Goal: Navigation & Orientation: Find specific page/section

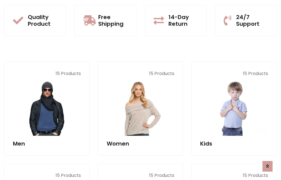
scroll to position [486, 0]
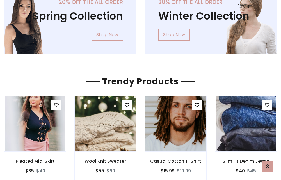
click at [175, 124] on img at bounding box center [175, 124] width 73 height 135
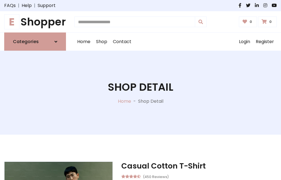
click at [35, 22] on h1 "E Shopper" at bounding box center [35, 22] width 62 height 12
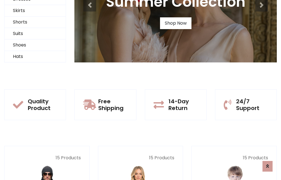
scroll to position [54, 0]
